Goal: Task Accomplishment & Management: Use online tool/utility

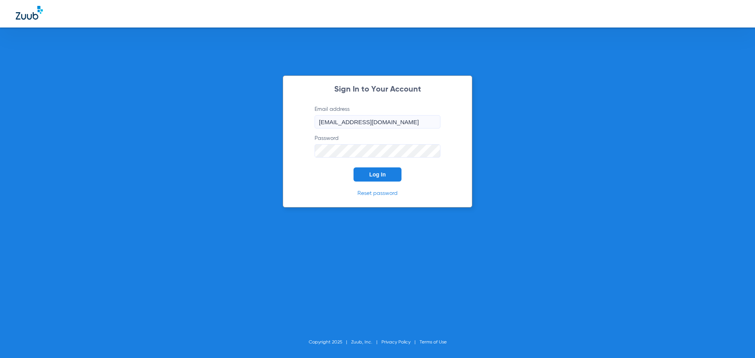
click at [372, 176] on span "Log In" at bounding box center [377, 174] width 17 height 6
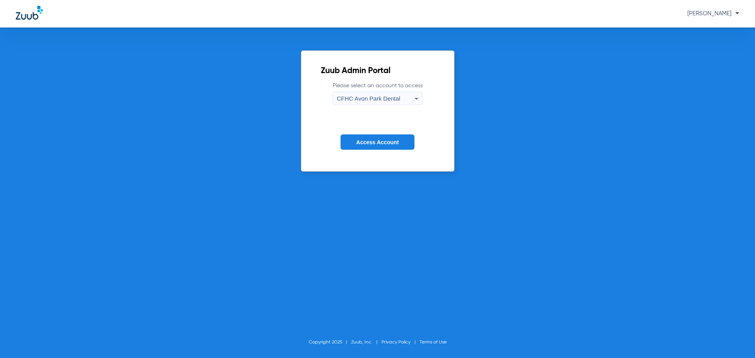
click at [414, 99] on icon at bounding box center [416, 98] width 9 height 9
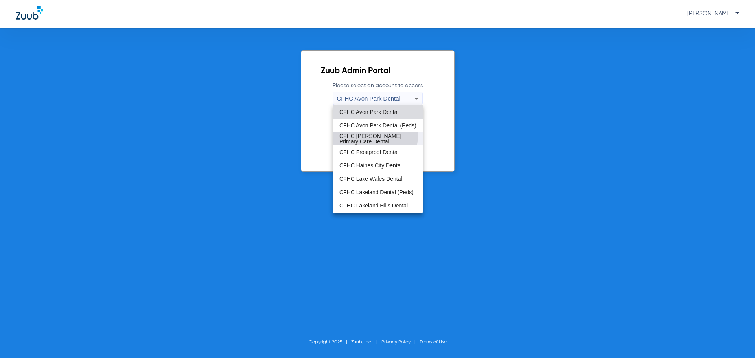
click at [369, 136] on span "CFHC [PERSON_NAME] Primary Care Dental" at bounding box center [377, 138] width 77 height 11
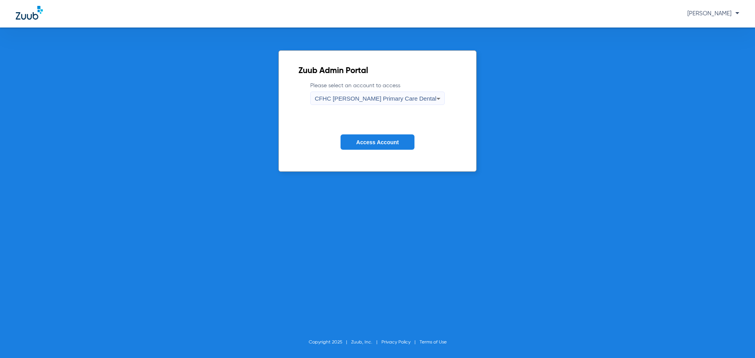
click at [371, 142] on span "Access Account" at bounding box center [377, 142] width 42 height 6
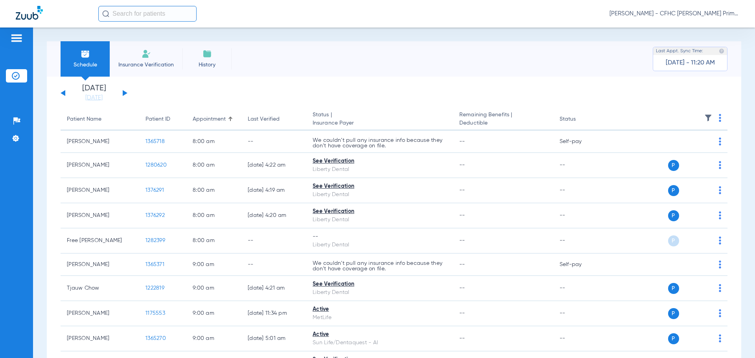
click at [143, 60] on li "Insurance Verification" at bounding box center [146, 58] width 73 height 35
